Goal: Task Accomplishment & Management: Manage account settings

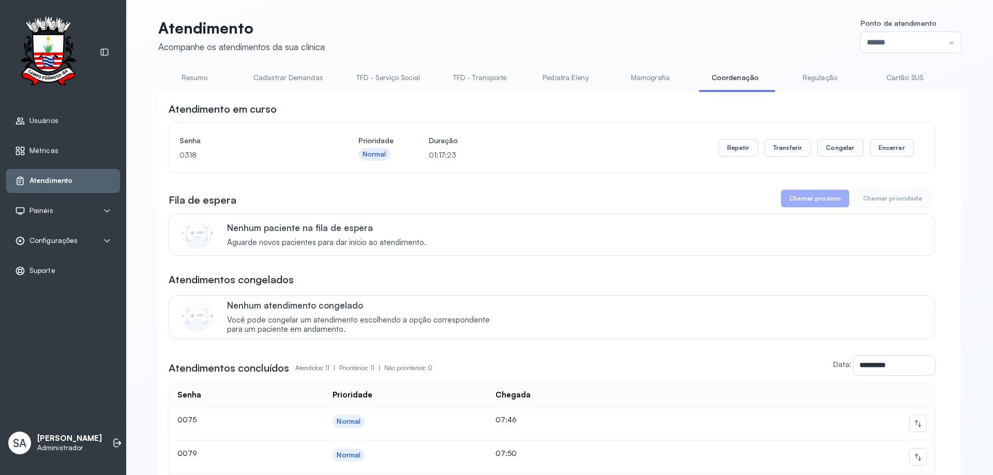
click at [56, 240] on span "Configurações" at bounding box center [53, 240] width 48 height 9
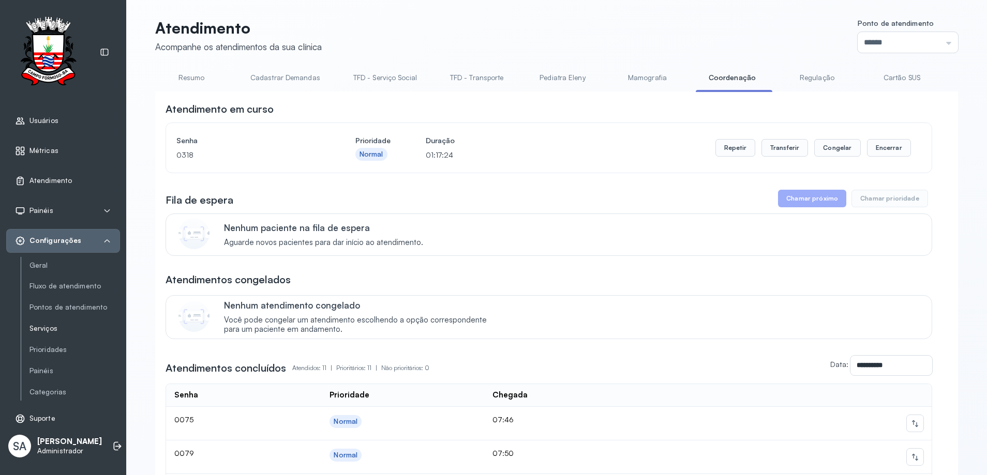
click at [58, 326] on link "Serviços" at bounding box center [74, 328] width 91 height 9
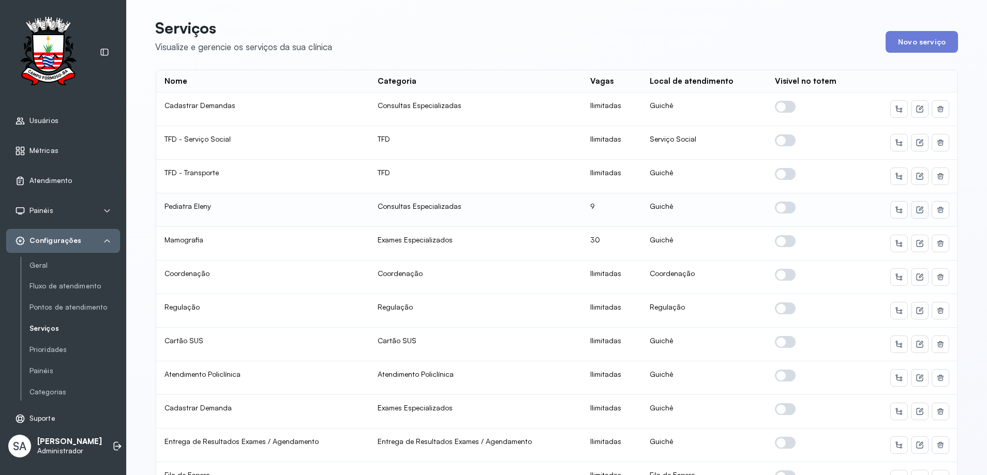
click at [916, 113] on icon at bounding box center [919, 109] width 7 height 7
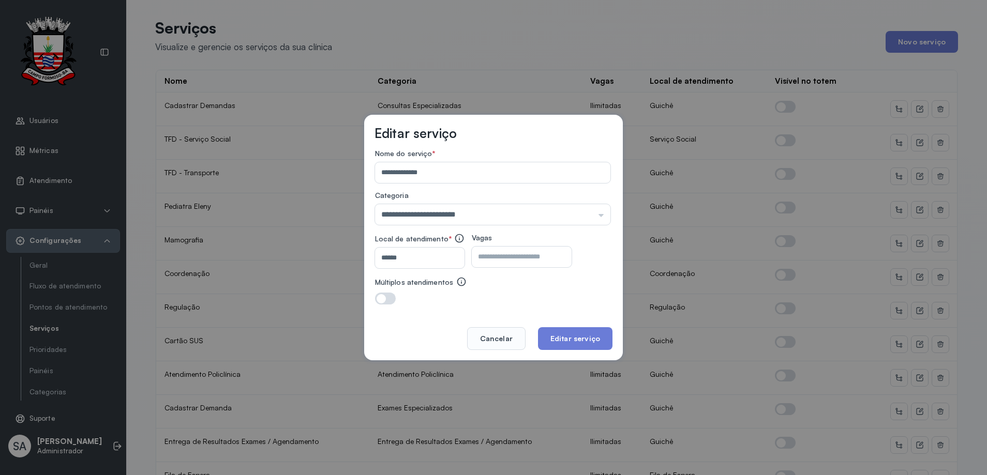
click at [526, 255] on input "*" at bounding box center [513, 257] width 82 height 21
type input "*"
click at [585, 337] on button "Editar serviço" at bounding box center [575, 338] width 75 height 23
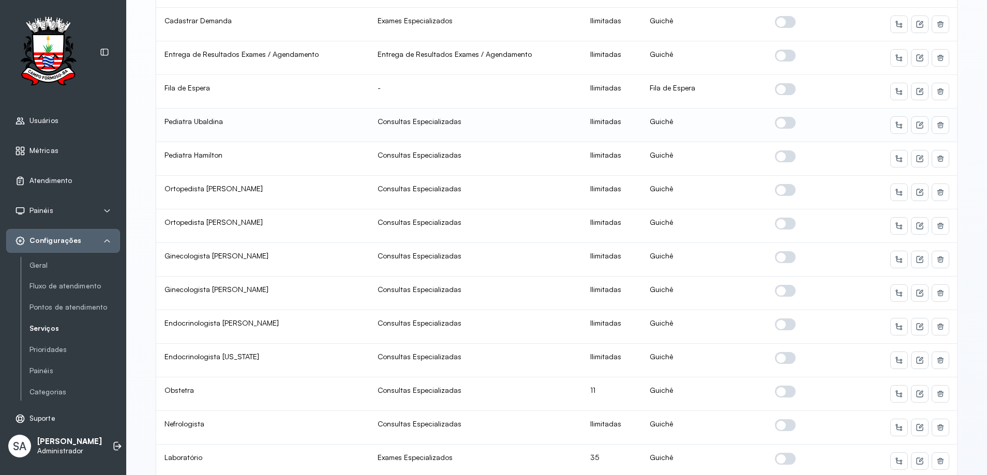
scroll to position [414, 0]
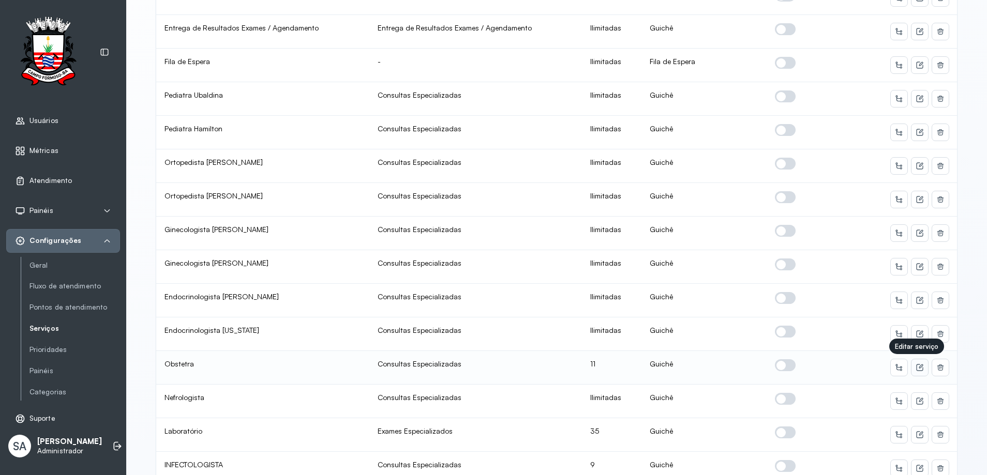
click at [916, 367] on icon at bounding box center [920, 368] width 8 height 8
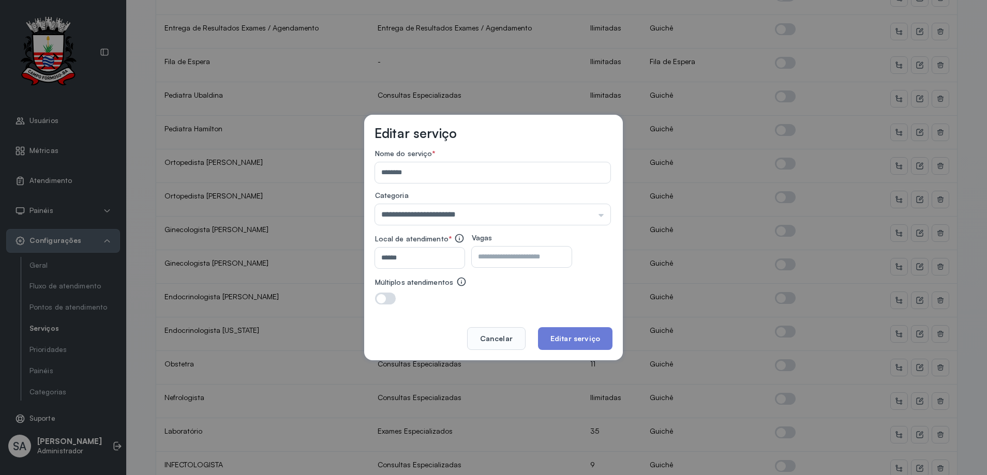
click at [506, 262] on input "**" at bounding box center [513, 257] width 82 height 21
type input "*"
click at [560, 338] on button "Editar serviço" at bounding box center [575, 338] width 75 height 23
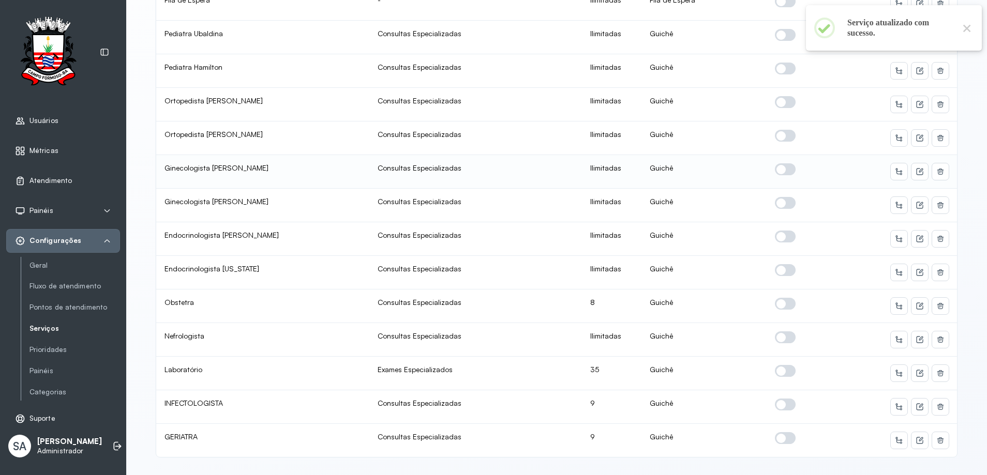
scroll to position [495, 0]
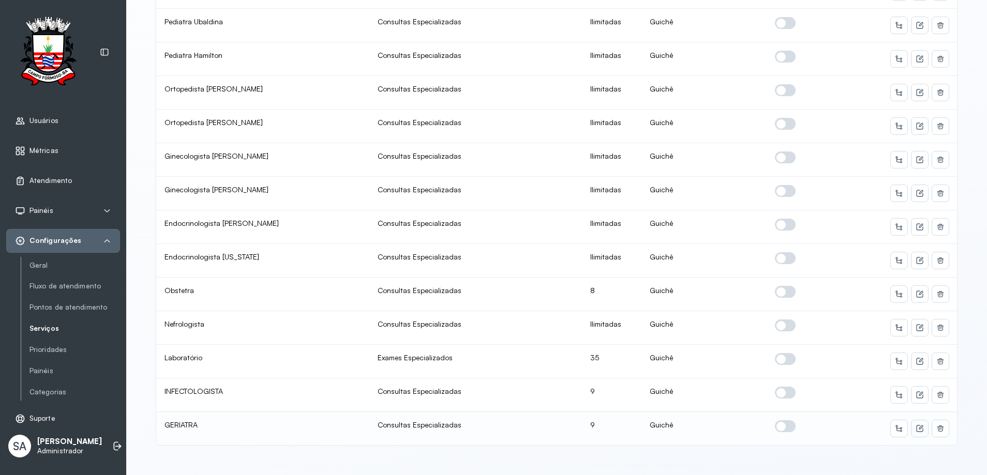
click at [919, 426] on icon at bounding box center [921, 428] width 4 height 4
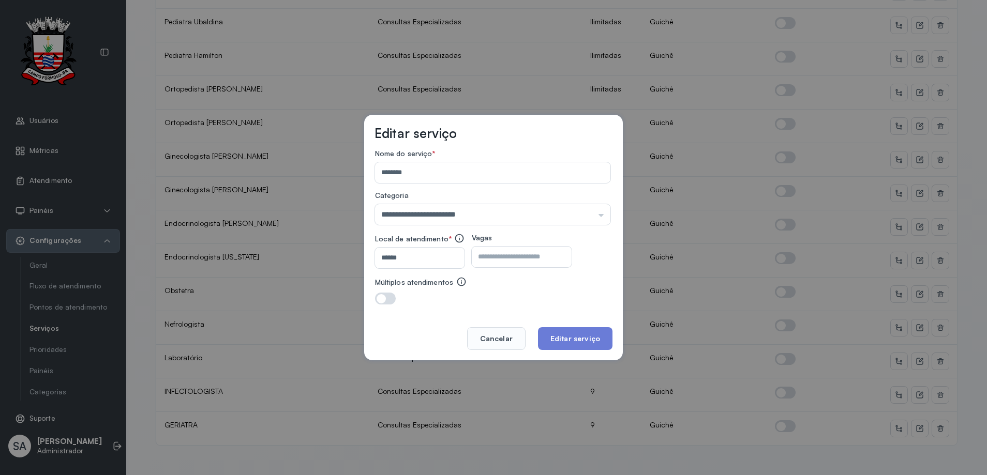
click at [507, 258] on input "*" at bounding box center [513, 257] width 82 height 21
type input "*"
click at [567, 337] on button "Editar serviço" at bounding box center [575, 338] width 75 height 23
